Goal: Check status: Check status

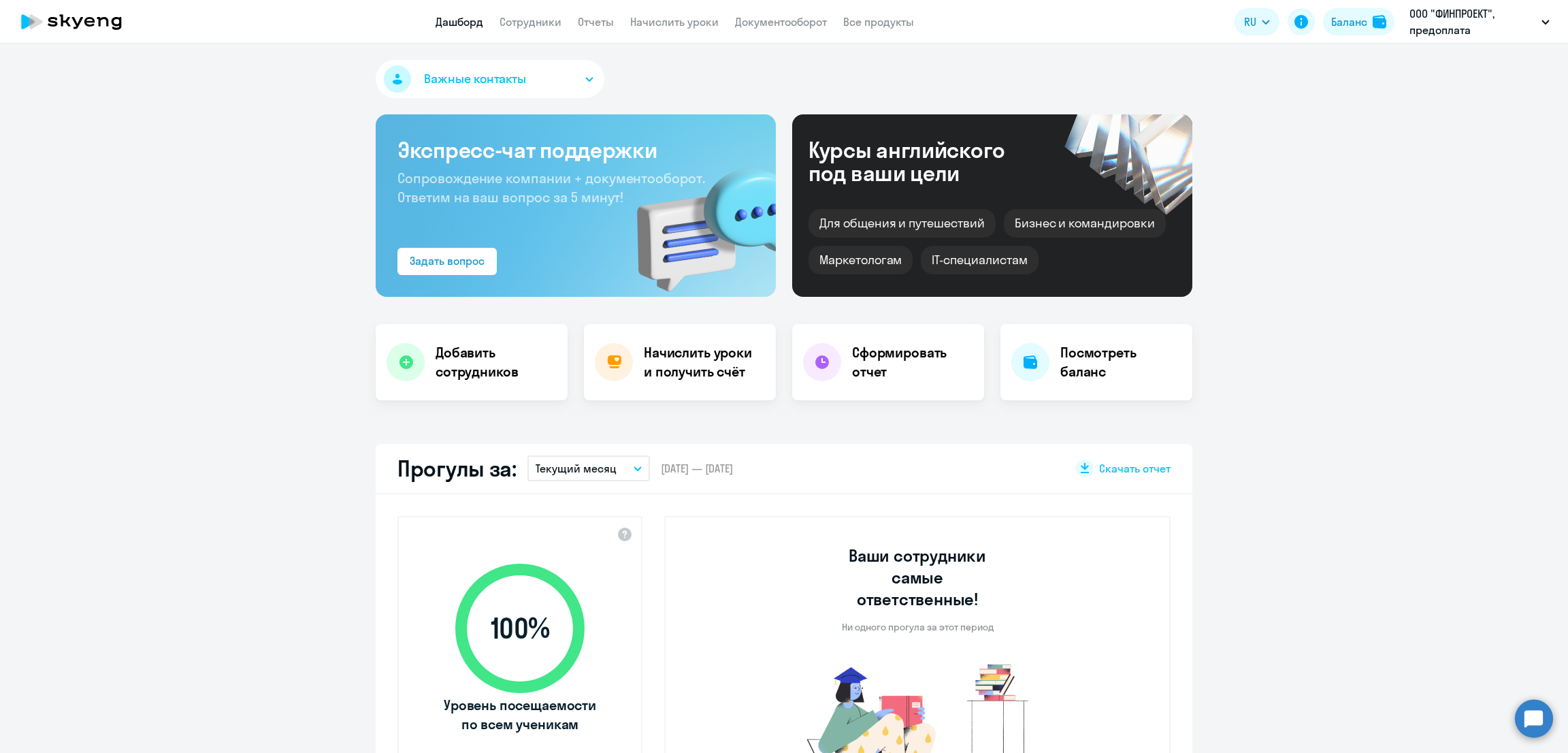
select select "30"
click at [1340, 15] on div "Баланс" at bounding box center [1348, 22] width 36 height 16
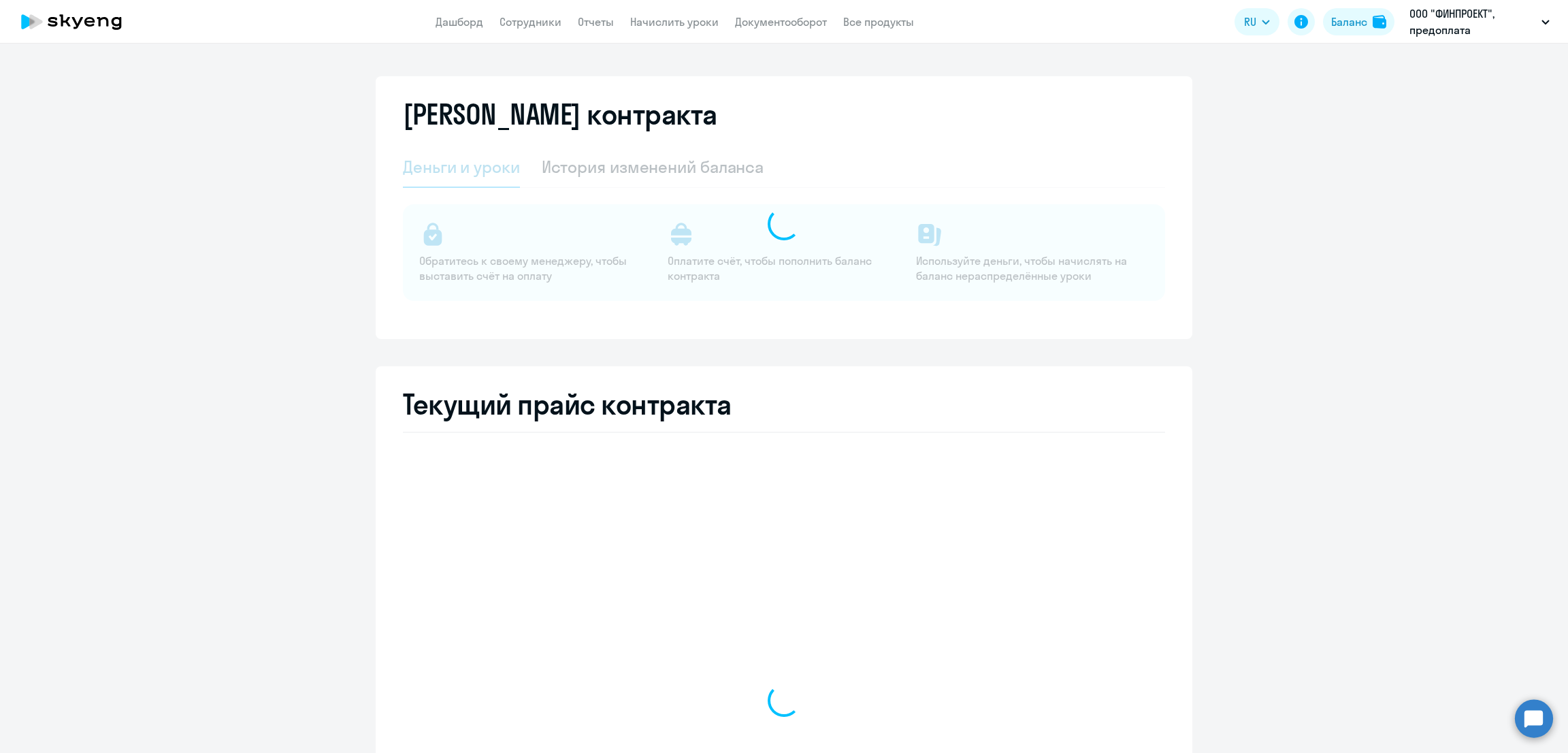
select select "english_adult_not_native_speaker"
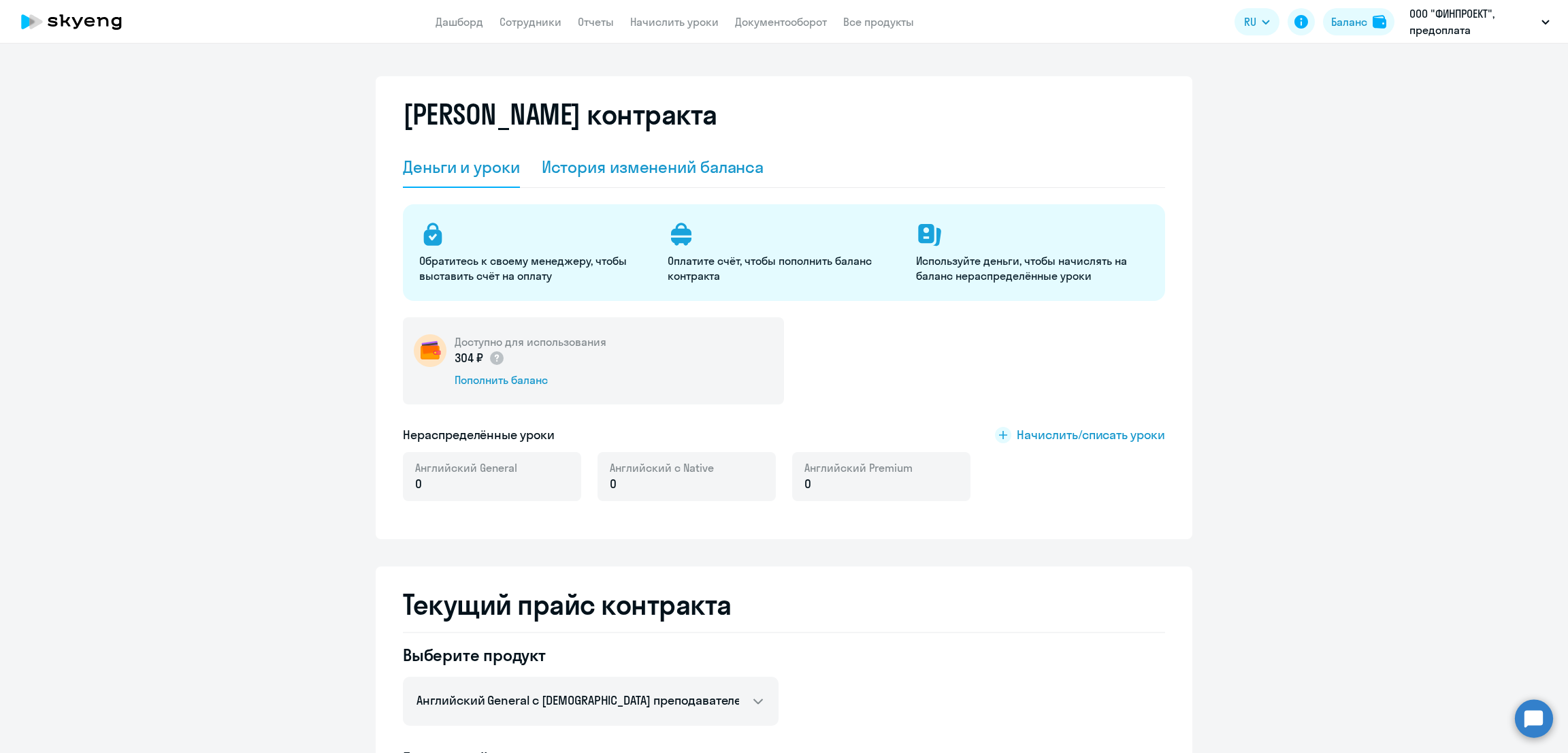
click at [667, 168] on div "История изменений баланса" at bounding box center [653, 167] width 223 height 22
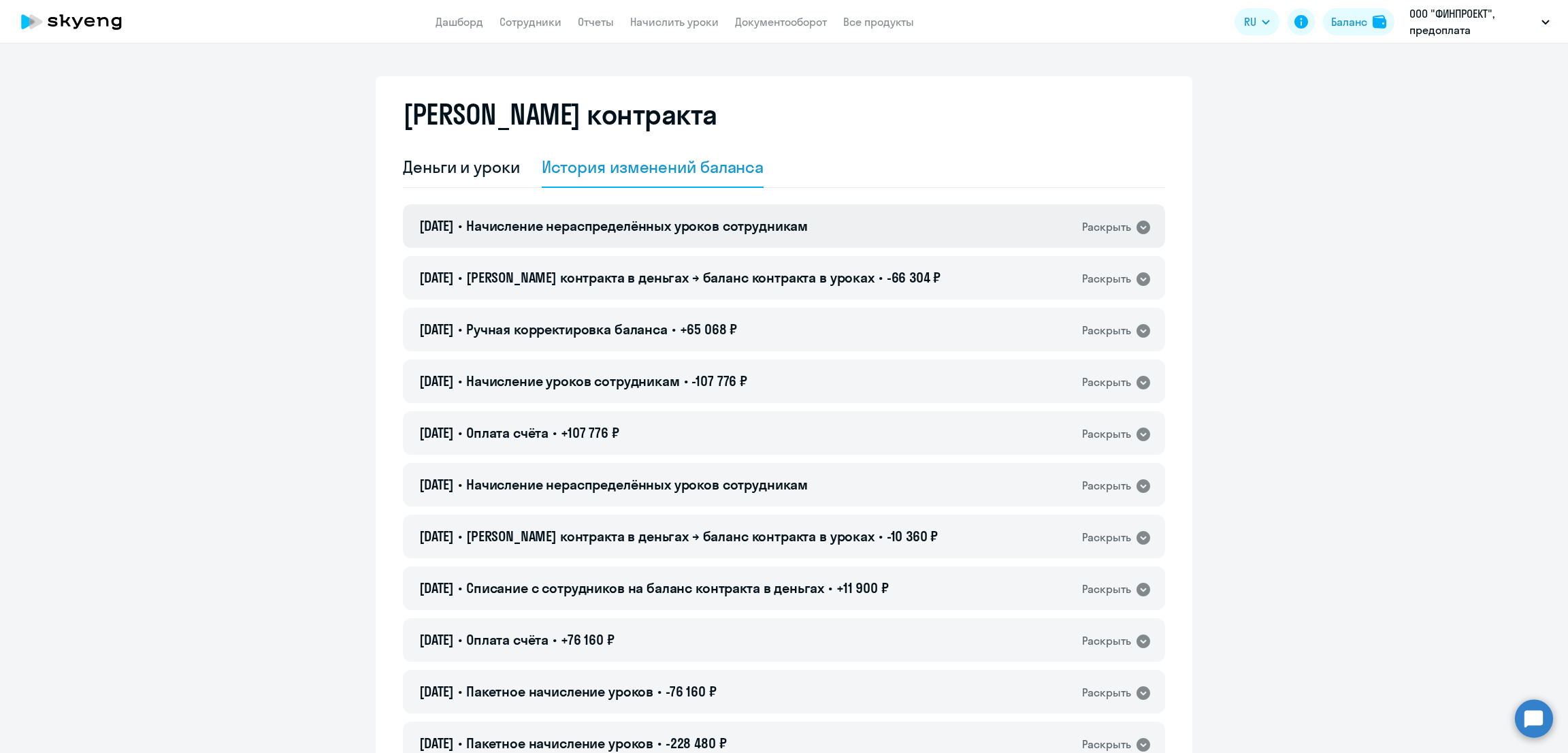
click at [799, 231] on span "Начисление нераспределённых уроков сотрудникам" at bounding box center [637, 226] width 342 height 17
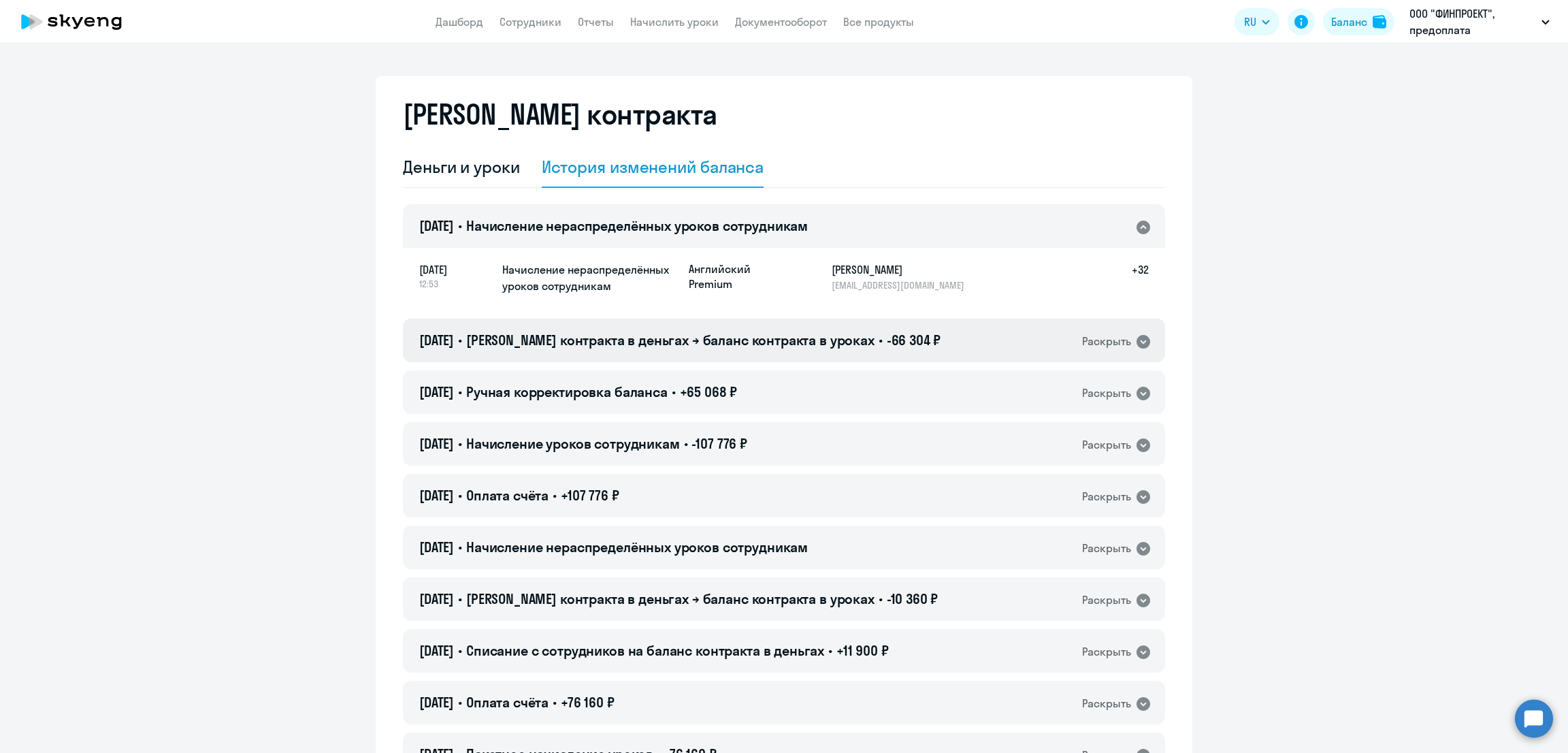
click at [802, 332] on span "[PERSON_NAME] контракта в деньгах → баланс контракта в уроках" at bounding box center [671, 340] width 408 height 17
